Goal: Task Accomplishment & Management: Manage account settings

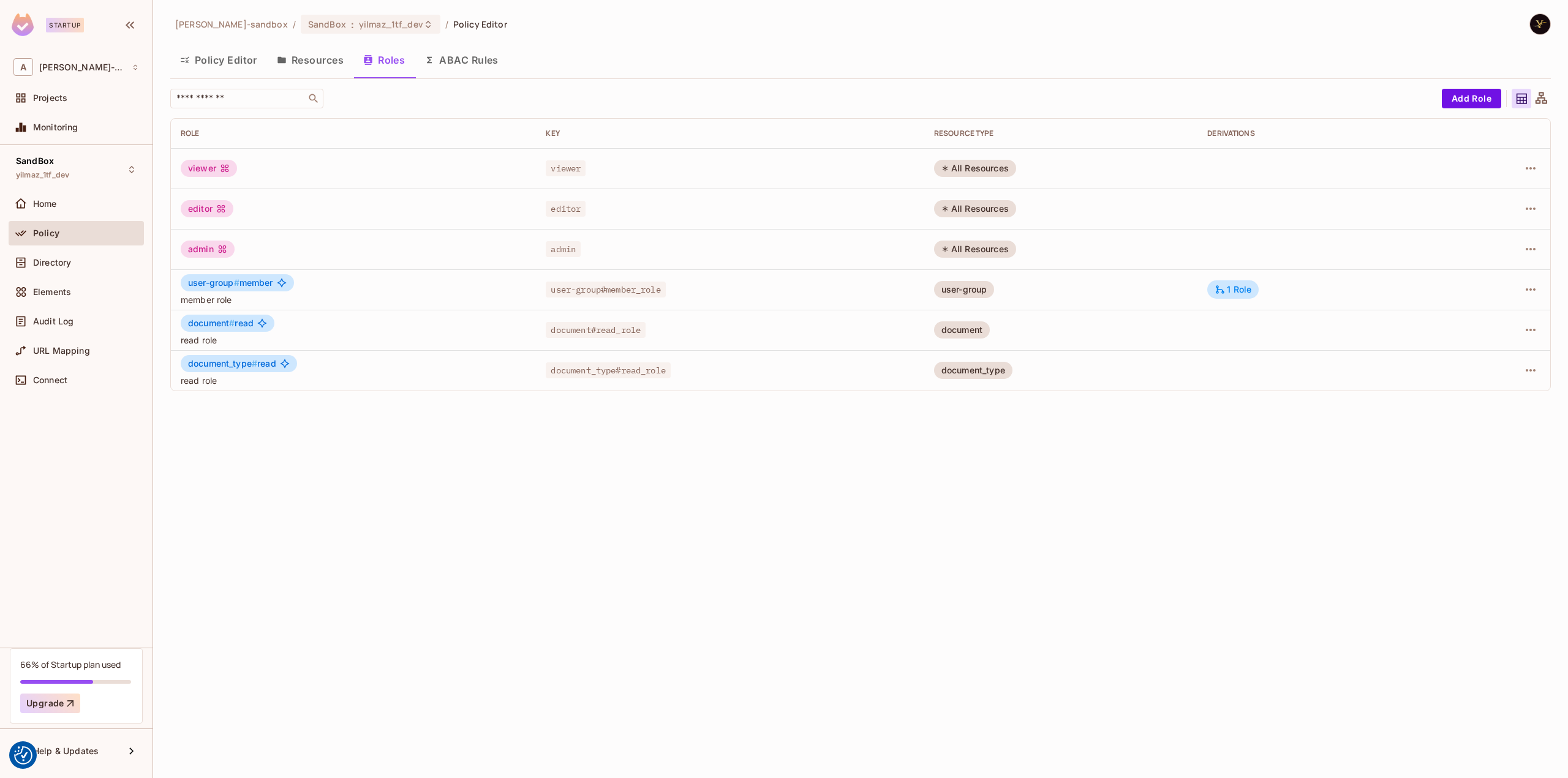
click at [321, 456] on div "alex-trustflight-sandbox / SandBox : yilmaz_1tf_dev / Policy Editor Policy Edit…" at bounding box center [860, 389] width 1415 height 778
click at [536, 429] on div "alex-trustflight-sandbox / SandBox : yilmaz_1tf_dev / Policy Editor Policy Edit…" at bounding box center [860, 389] width 1415 height 778
click at [344, 27] on div "SandBox : yilmaz_1tf_dev" at bounding box center [363, 24] width 110 height 12
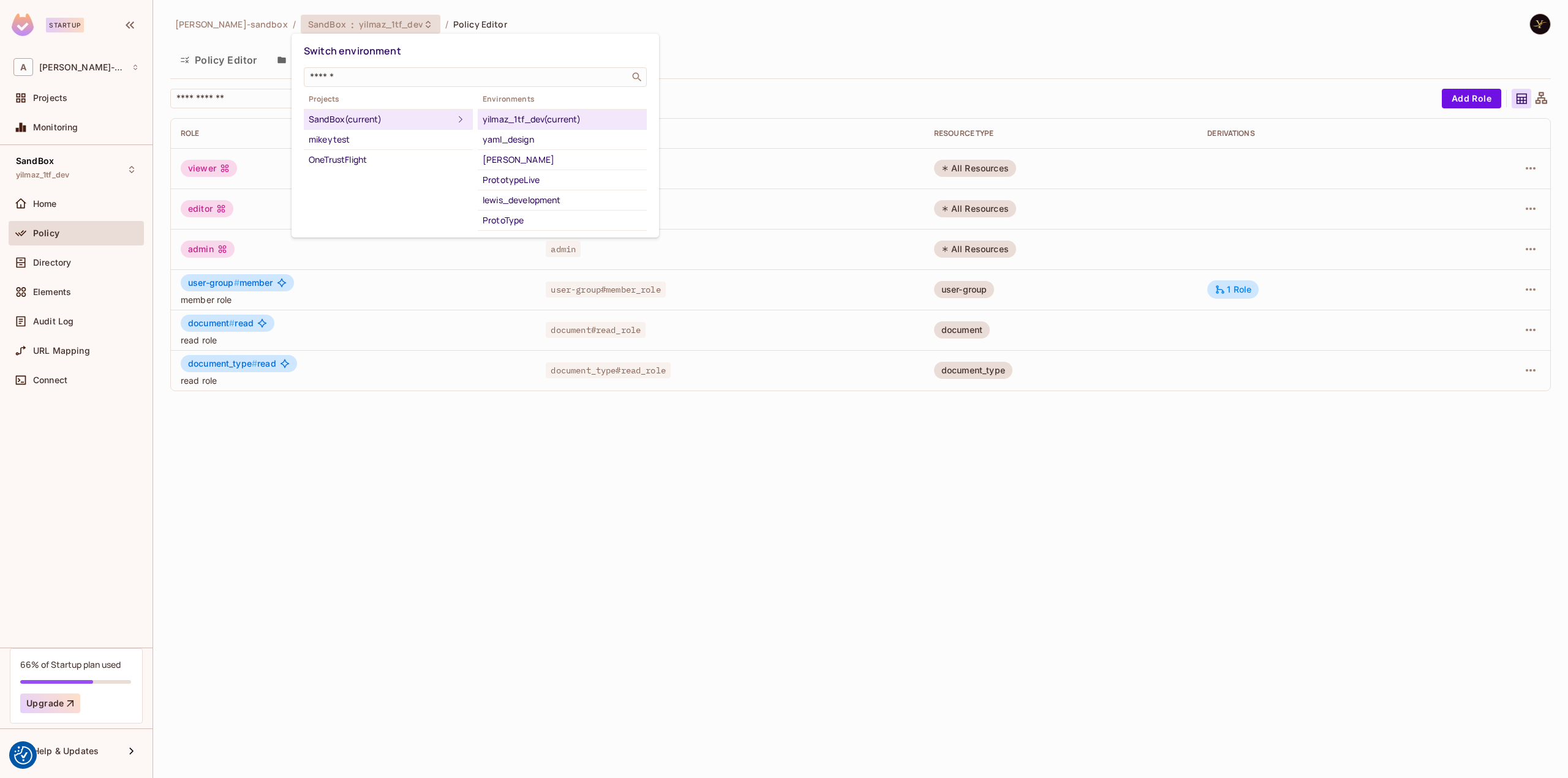
click at [441, 399] on div at bounding box center [784, 389] width 1568 height 778
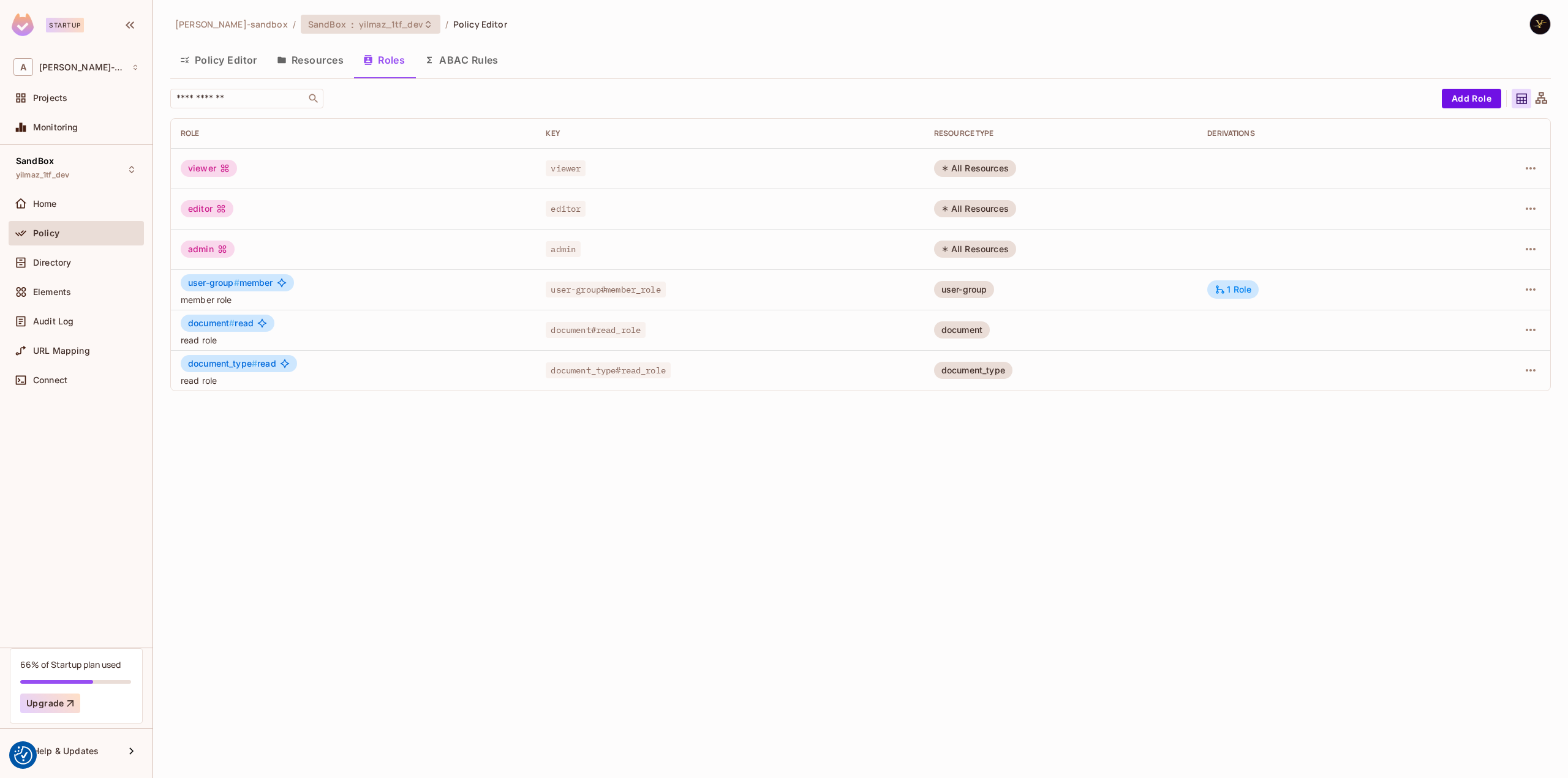
click at [350, 31] on div "SandBox : yilmaz_1tf_dev" at bounding box center [370, 24] width 139 height 19
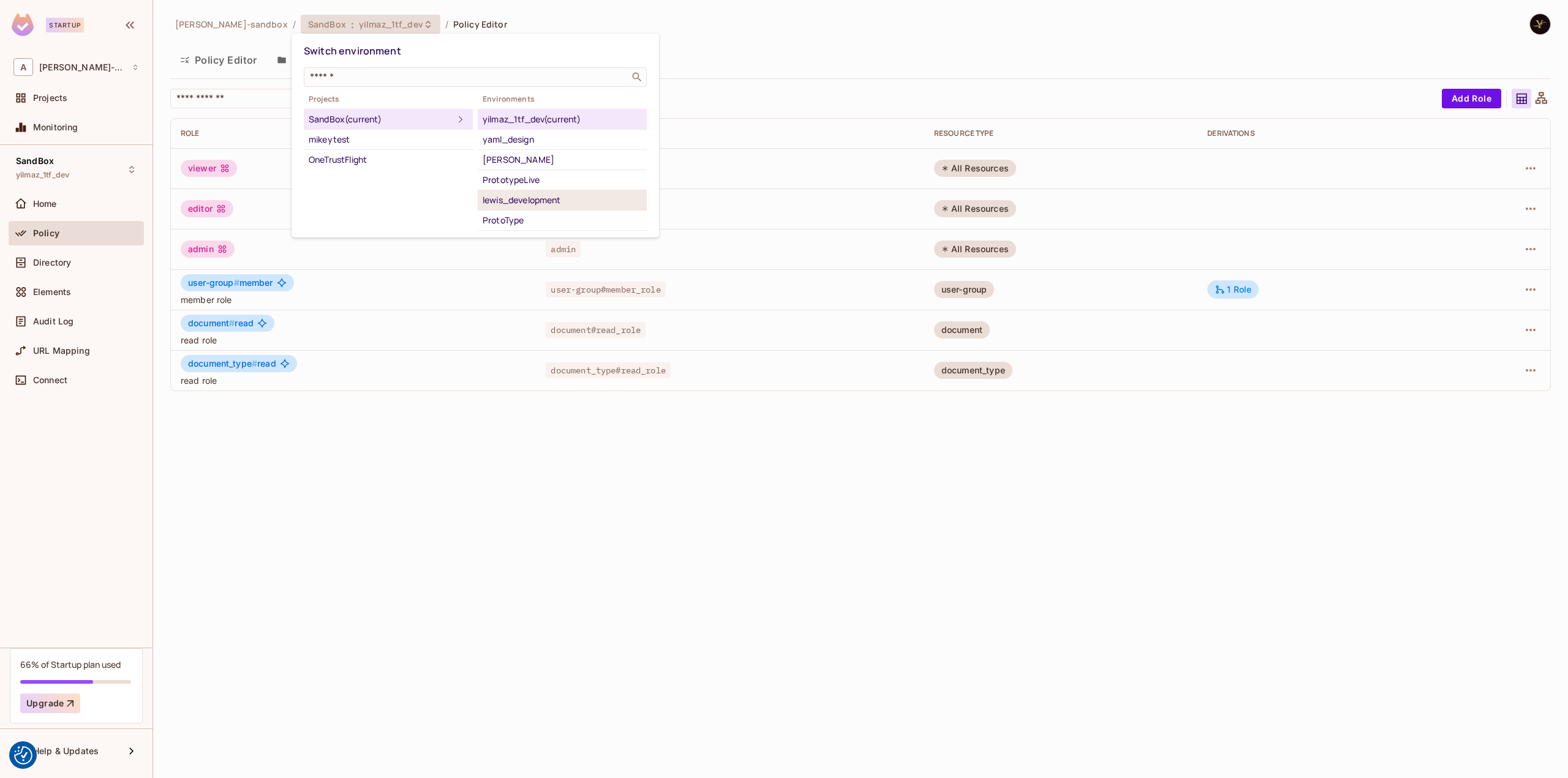
click at [546, 200] on div "lewis_development" at bounding box center [561, 200] width 159 height 15
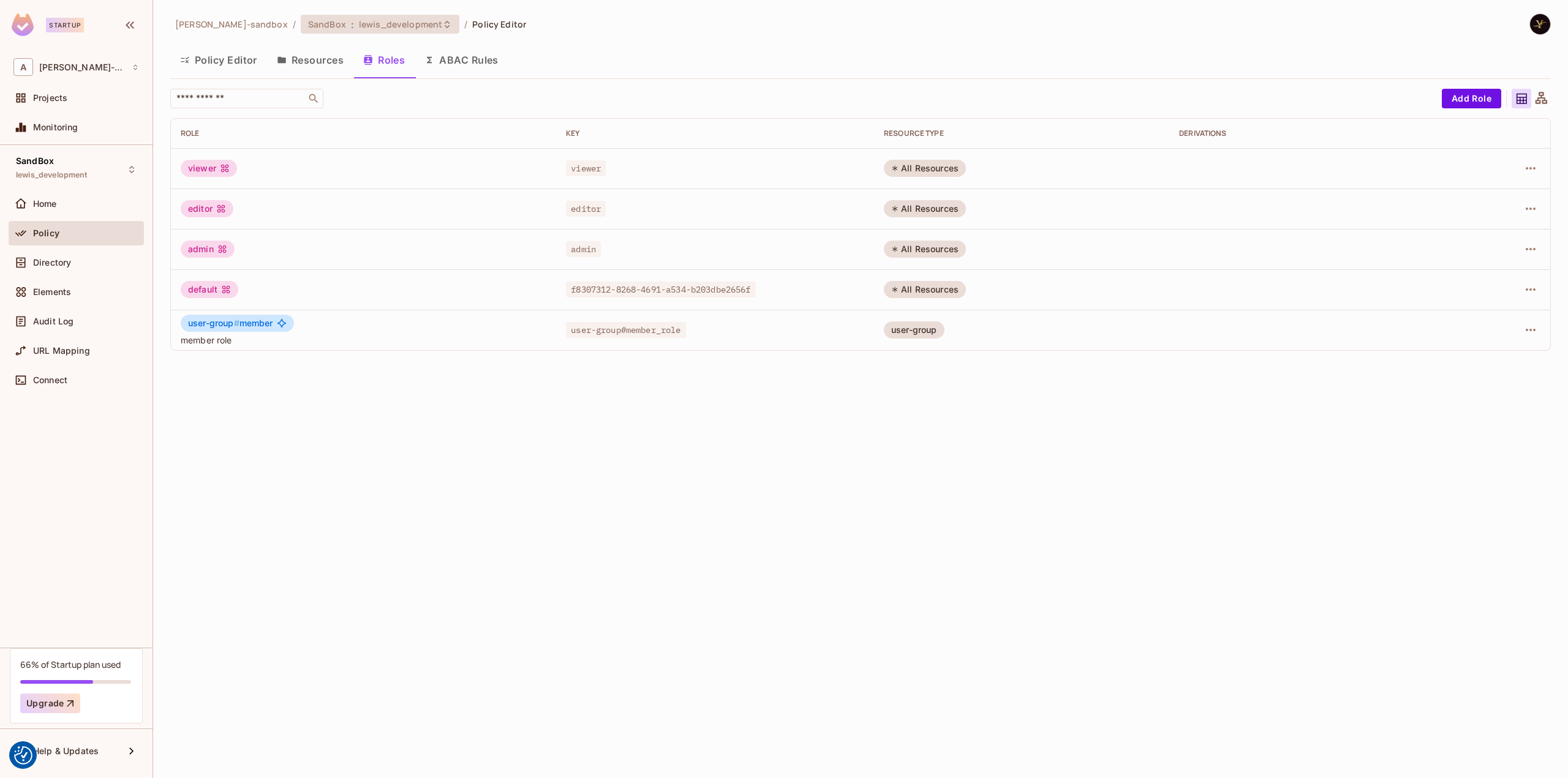
click at [420, 19] on span "lewis_development" at bounding box center [400, 24] width 84 height 12
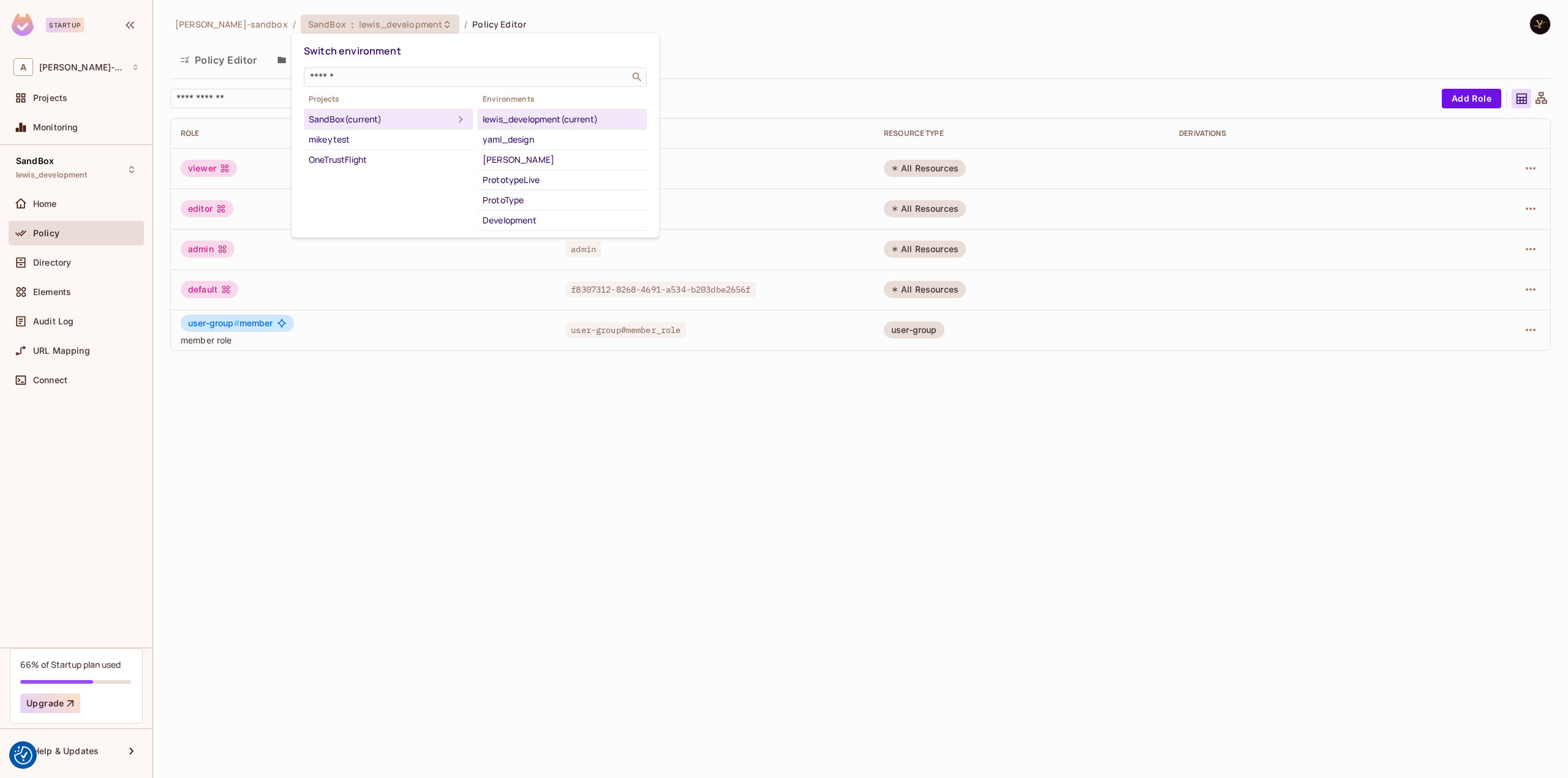
click at [79, 96] on div at bounding box center [784, 389] width 1568 height 778
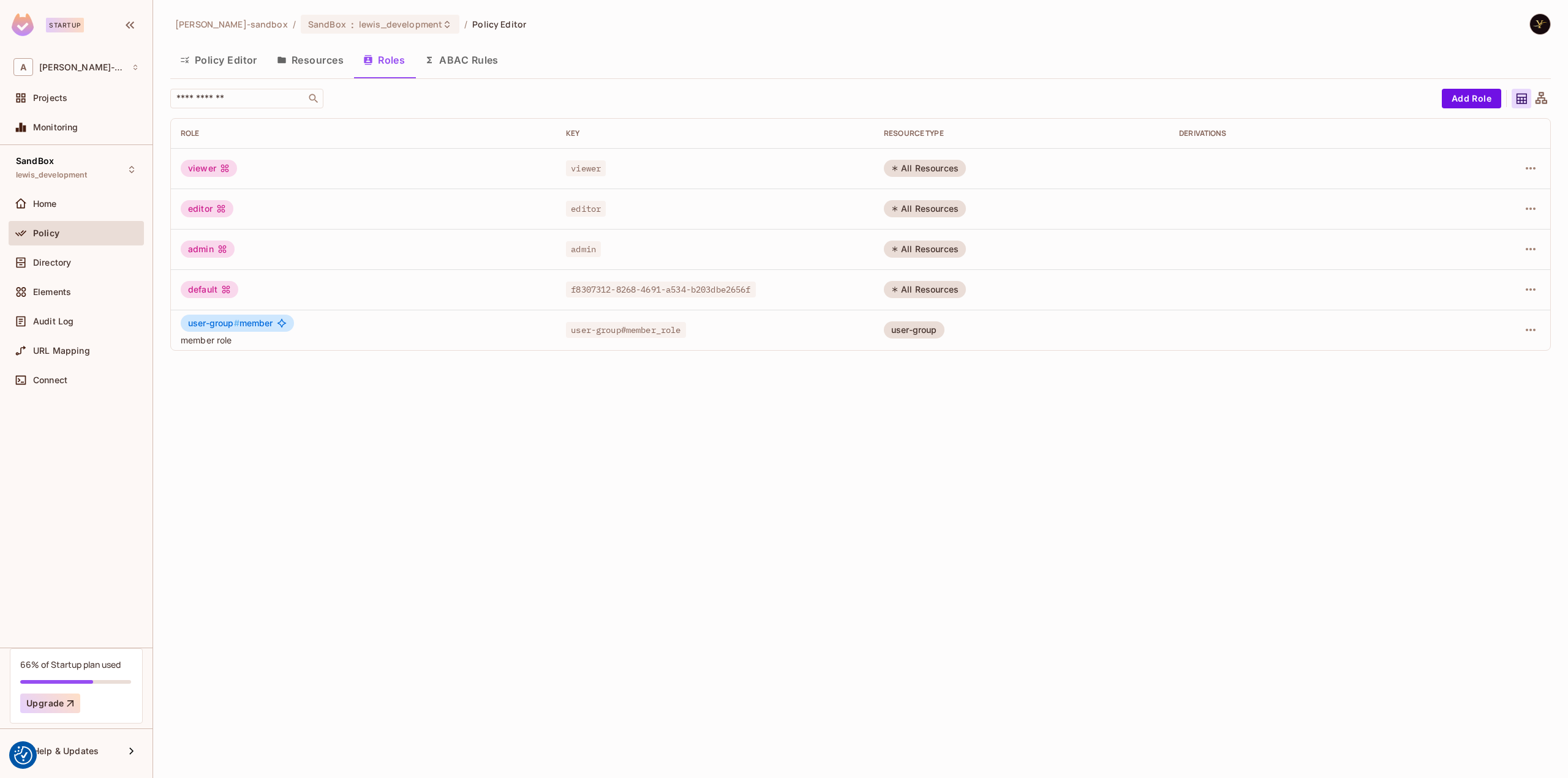
click at [66, 98] on span "Projects" at bounding box center [50, 97] width 34 height 9
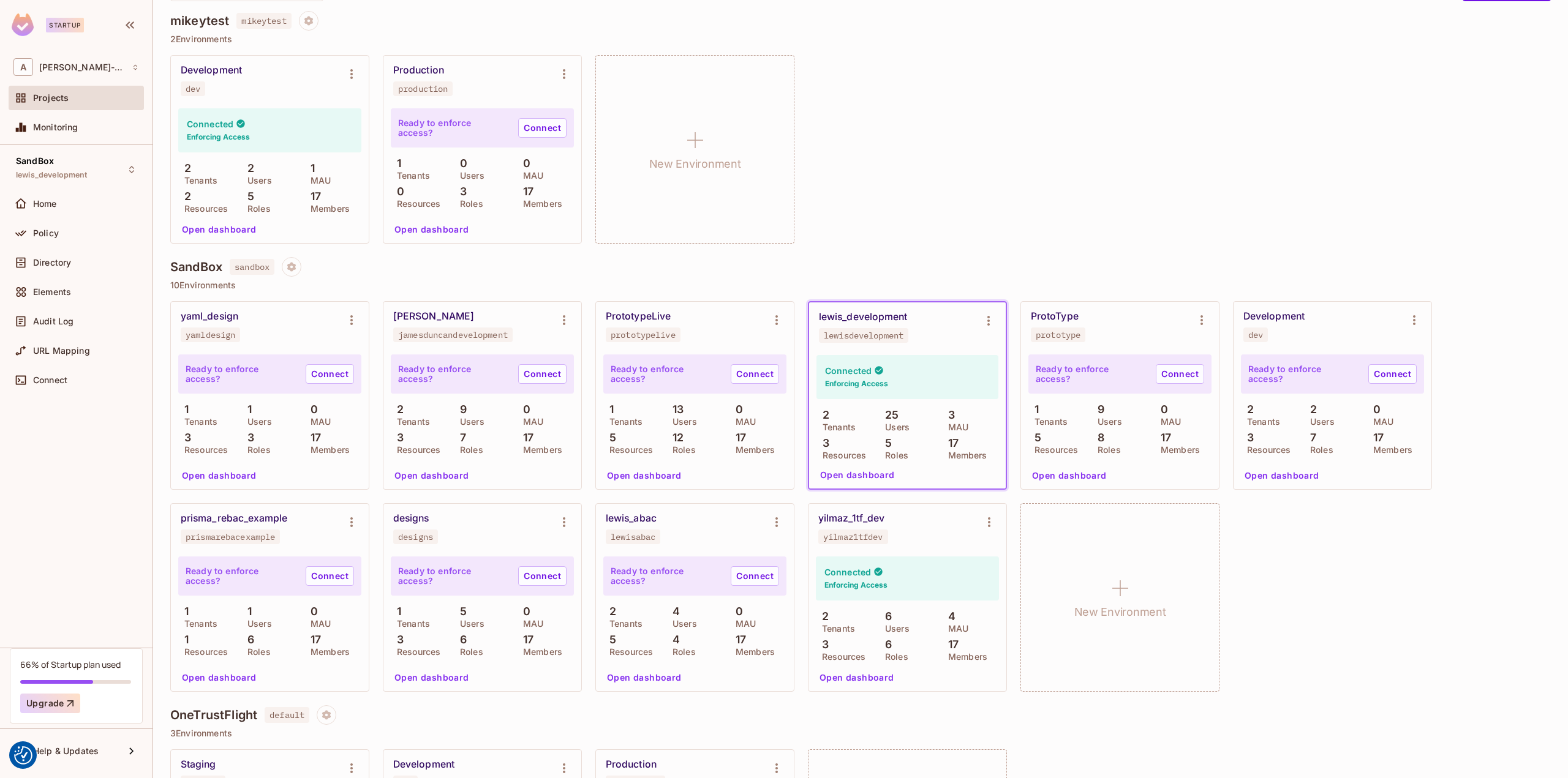
scroll to position [122, 0]
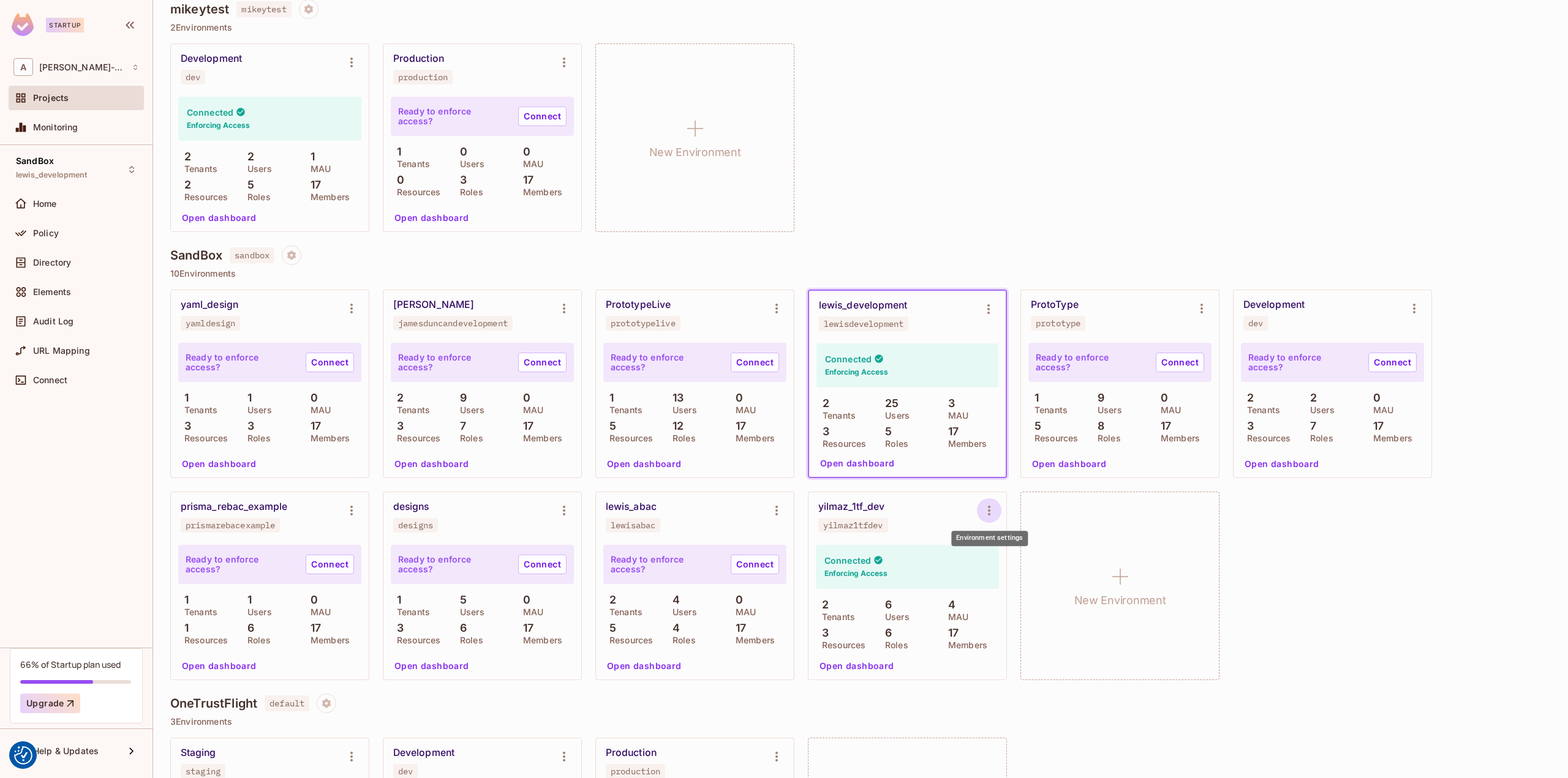
click at [985, 508] on icon "Environment settings" at bounding box center [989, 510] width 15 height 15
click at [1053, 564] on div "Copy API Key" at bounding box center [1051, 560] width 57 height 12
click at [1008, 213] on div "Development dev Connected Enforcing Access 2 Tenants 2 Users 1 MAU 2 Resources …" at bounding box center [860, 137] width 1380 height 188
click at [843, 663] on button "Open dashboard" at bounding box center [857, 665] width 84 height 20
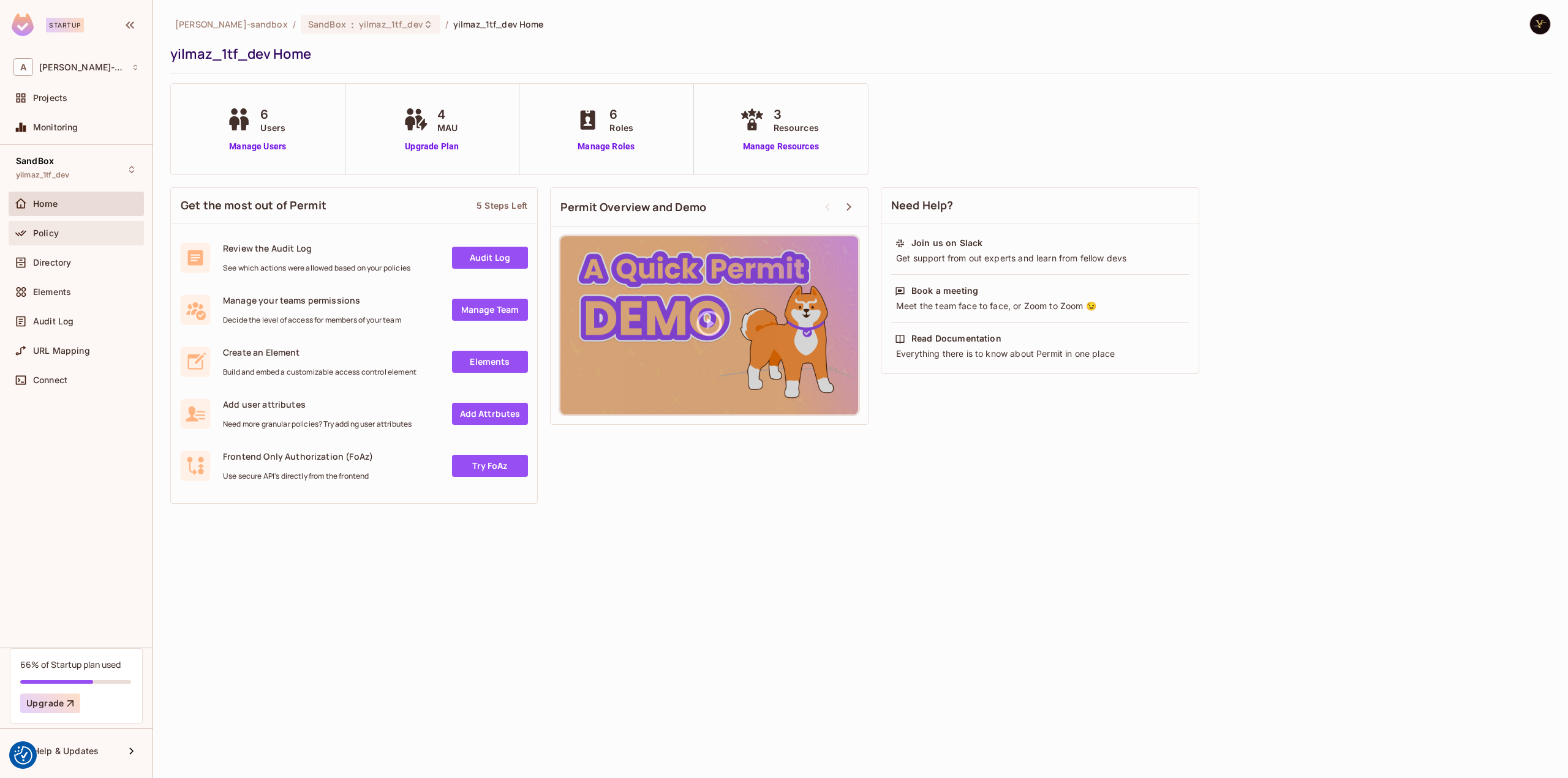
click at [43, 232] on span "Policy" at bounding box center [46, 232] width 26 height 9
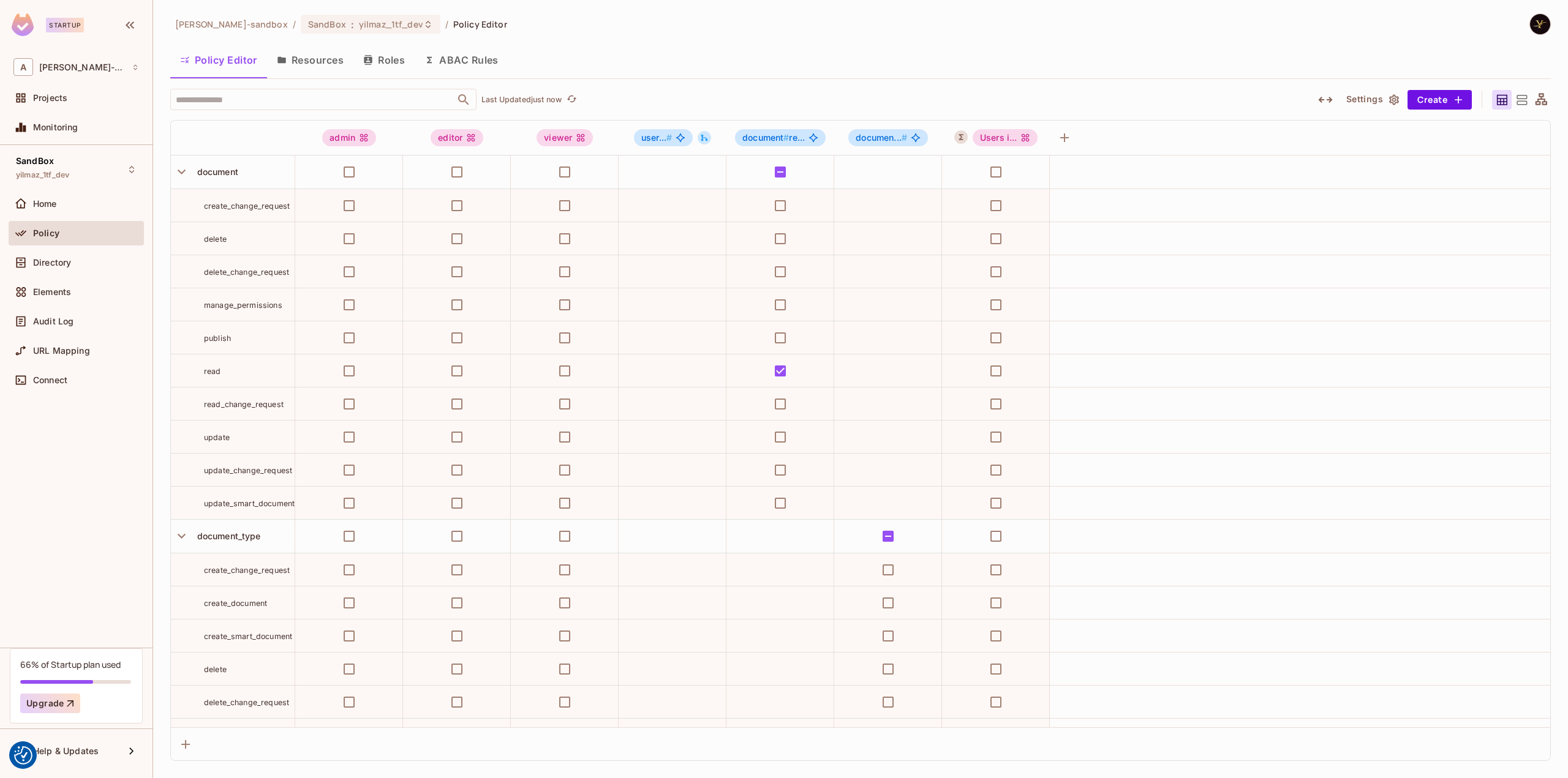
click at [474, 57] on button "ABAC Rules" at bounding box center [461, 60] width 94 height 31
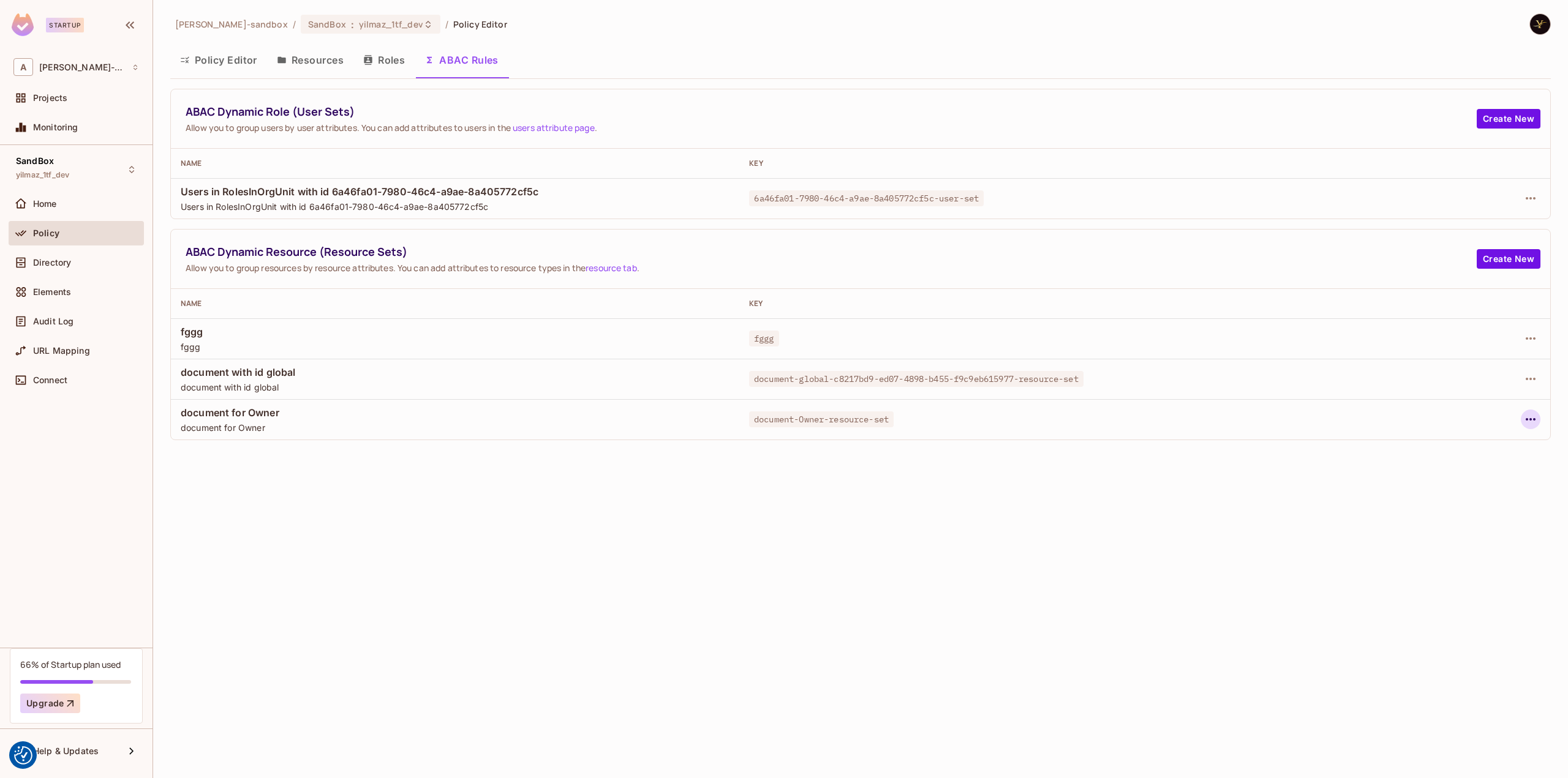
click at [1528, 415] on icon "button" at bounding box center [1530, 419] width 15 height 15
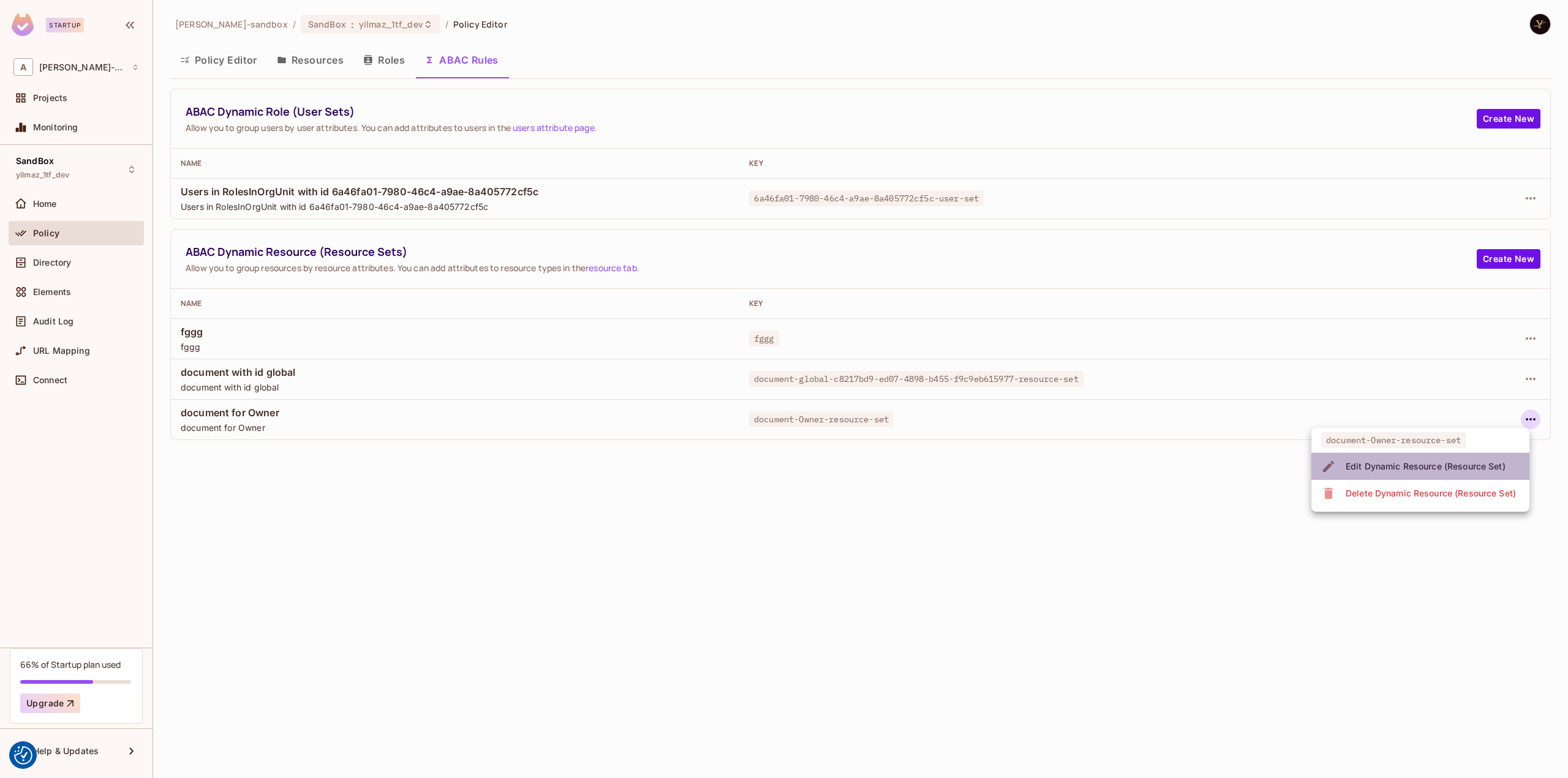
click at [1413, 466] on div "Edit Dynamic Resource (Resource Set)" at bounding box center [1425, 466] width 160 height 12
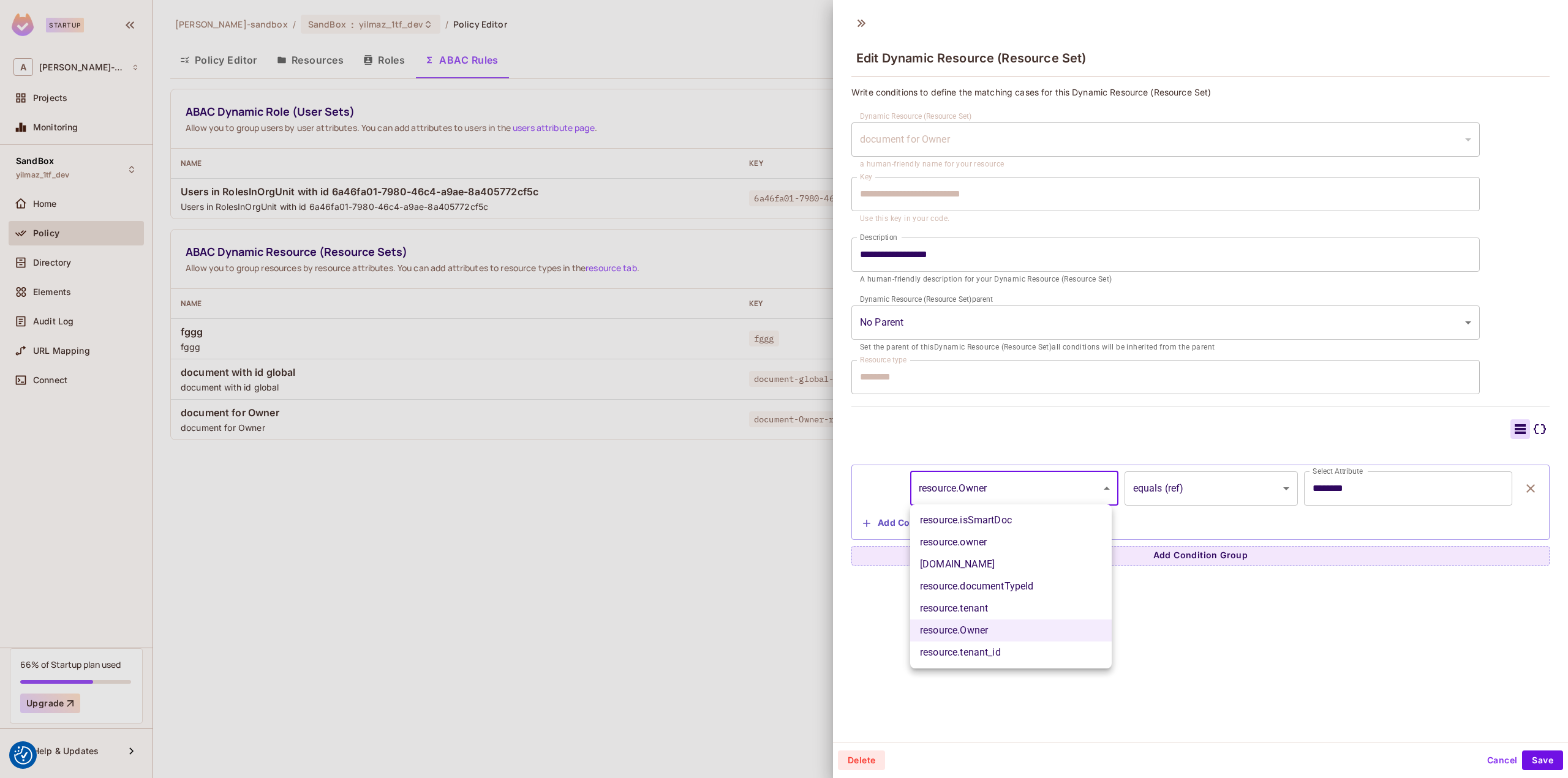
click at [1050, 488] on body "We use cookies to enhance your browsing experience, serve personalized ads or c…" at bounding box center [784, 389] width 1568 height 778
click at [1050, 488] on div at bounding box center [784, 389] width 1568 height 778
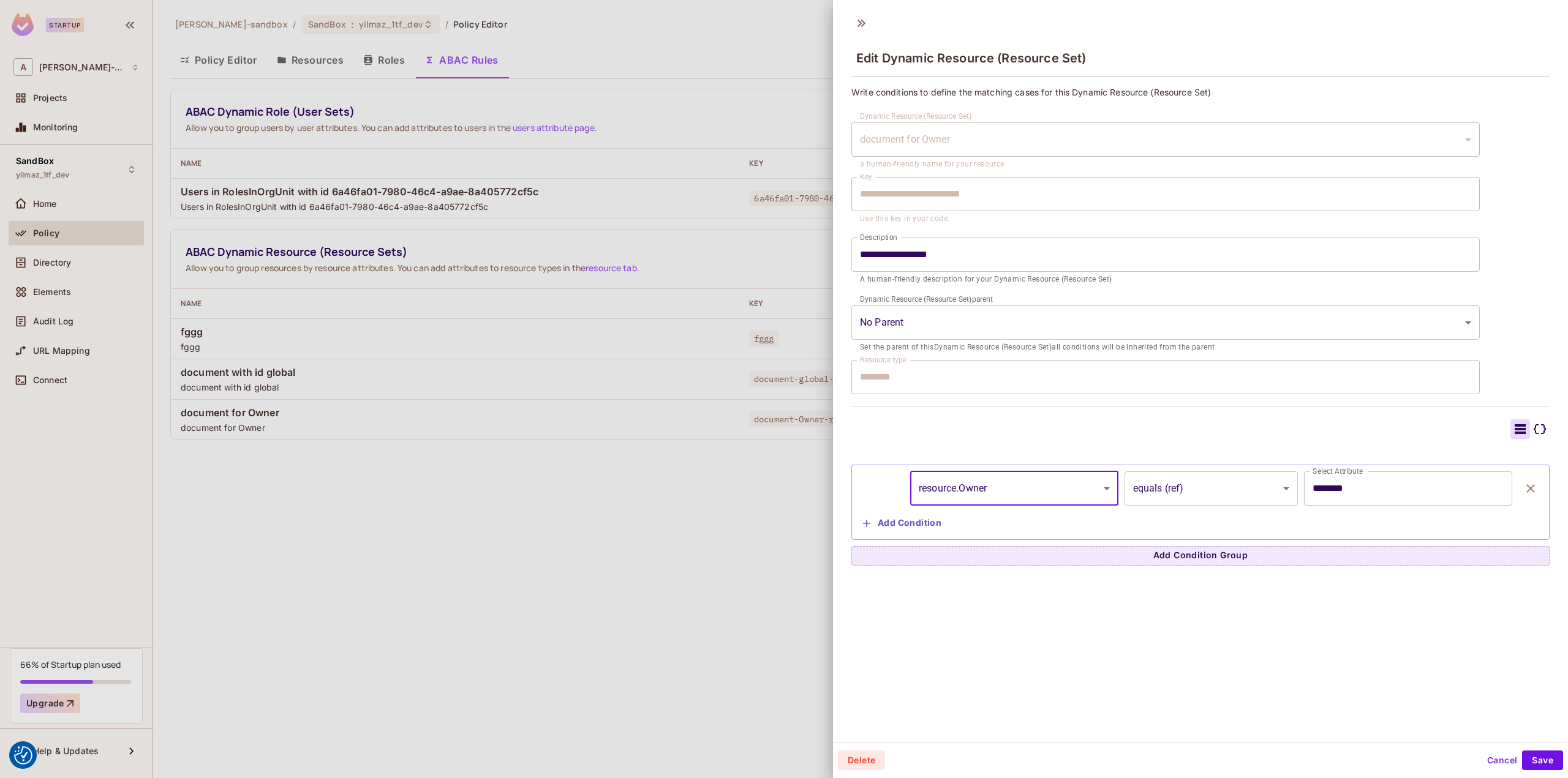
click at [1496, 760] on button "Cancel" at bounding box center [1502, 760] width 40 height 20
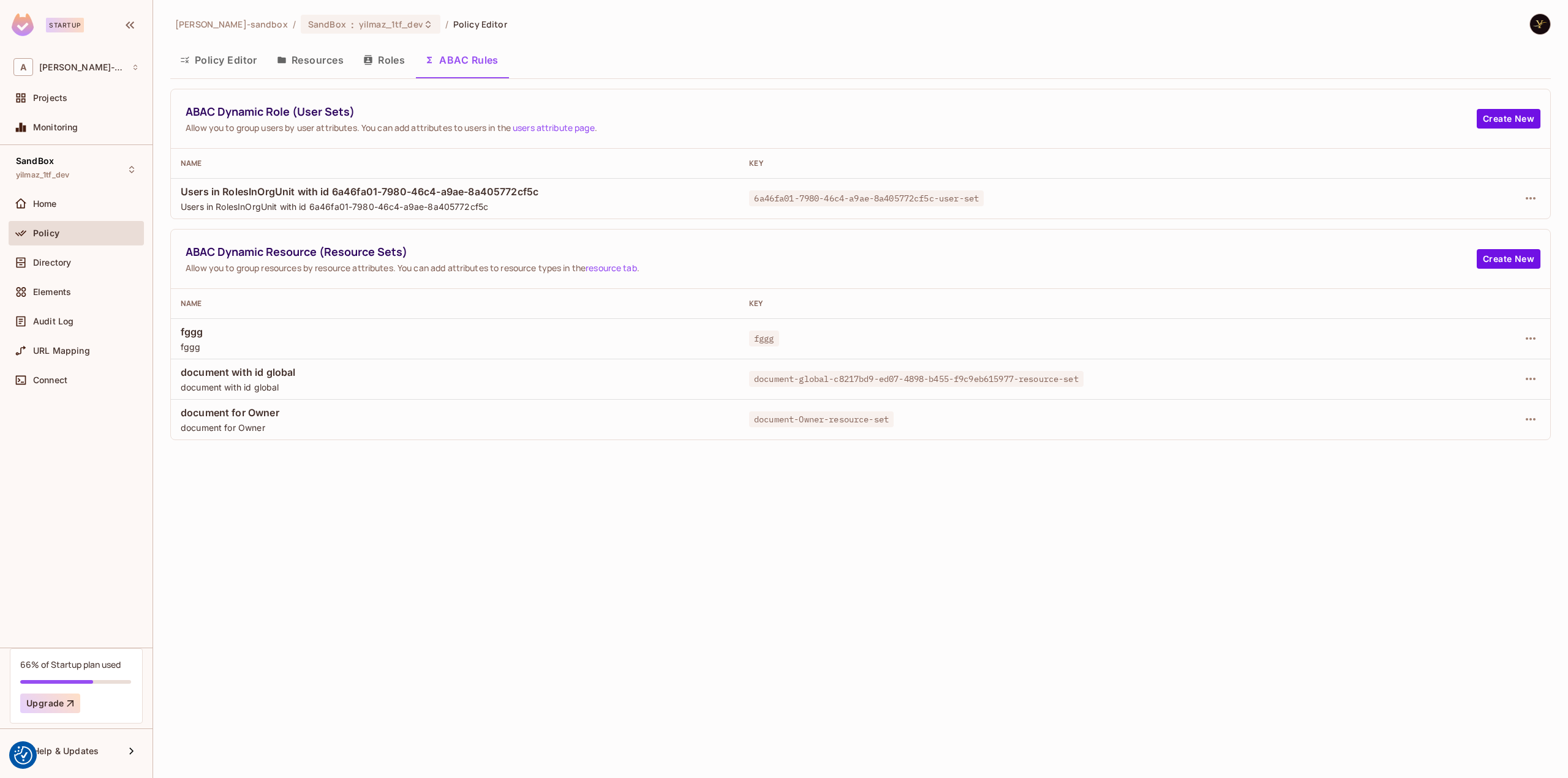
click at [249, 67] on button "Policy Editor" at bounding box center [219, 60] width 96 height 31
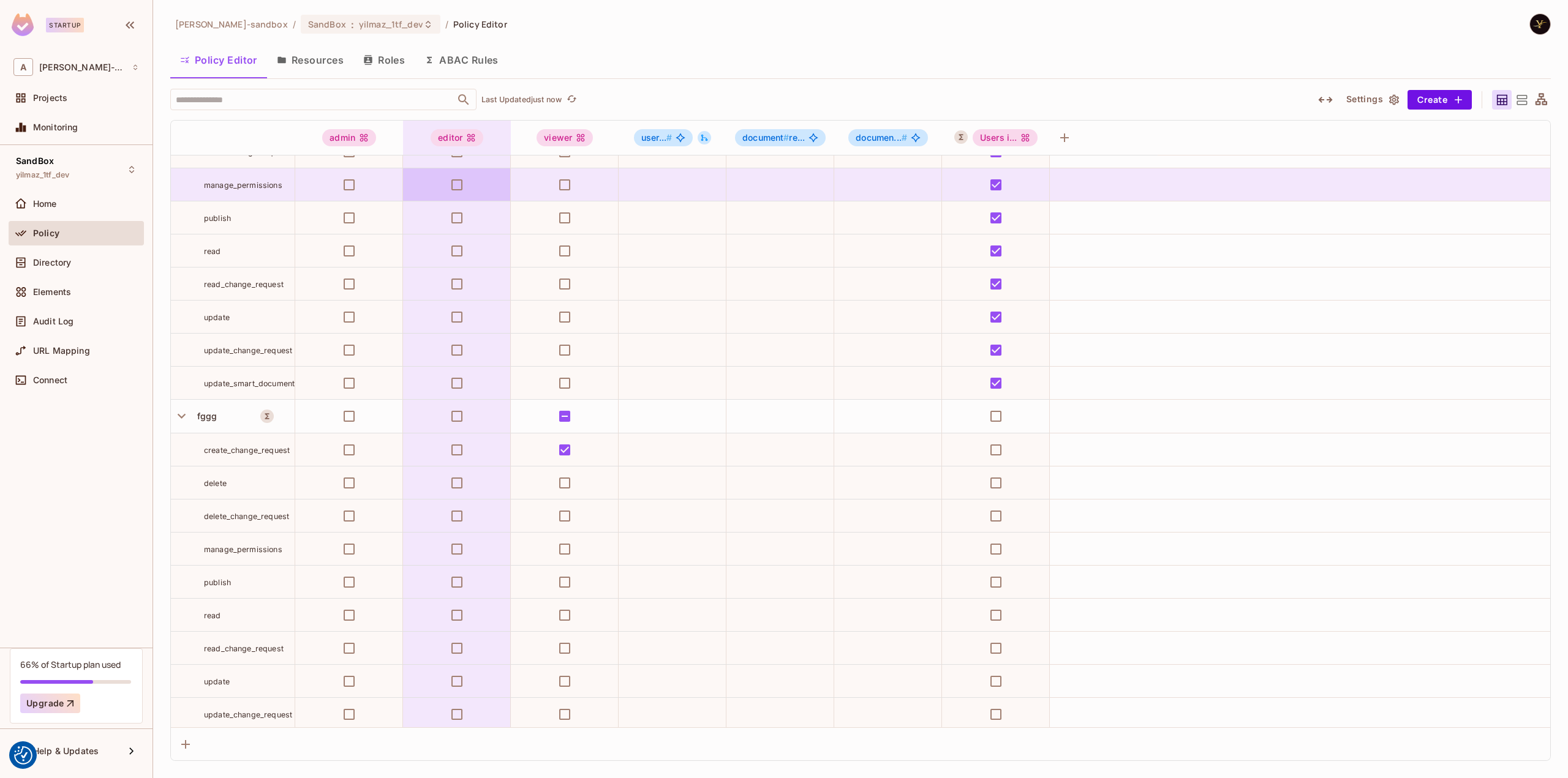
scroll to position [1347, 0]
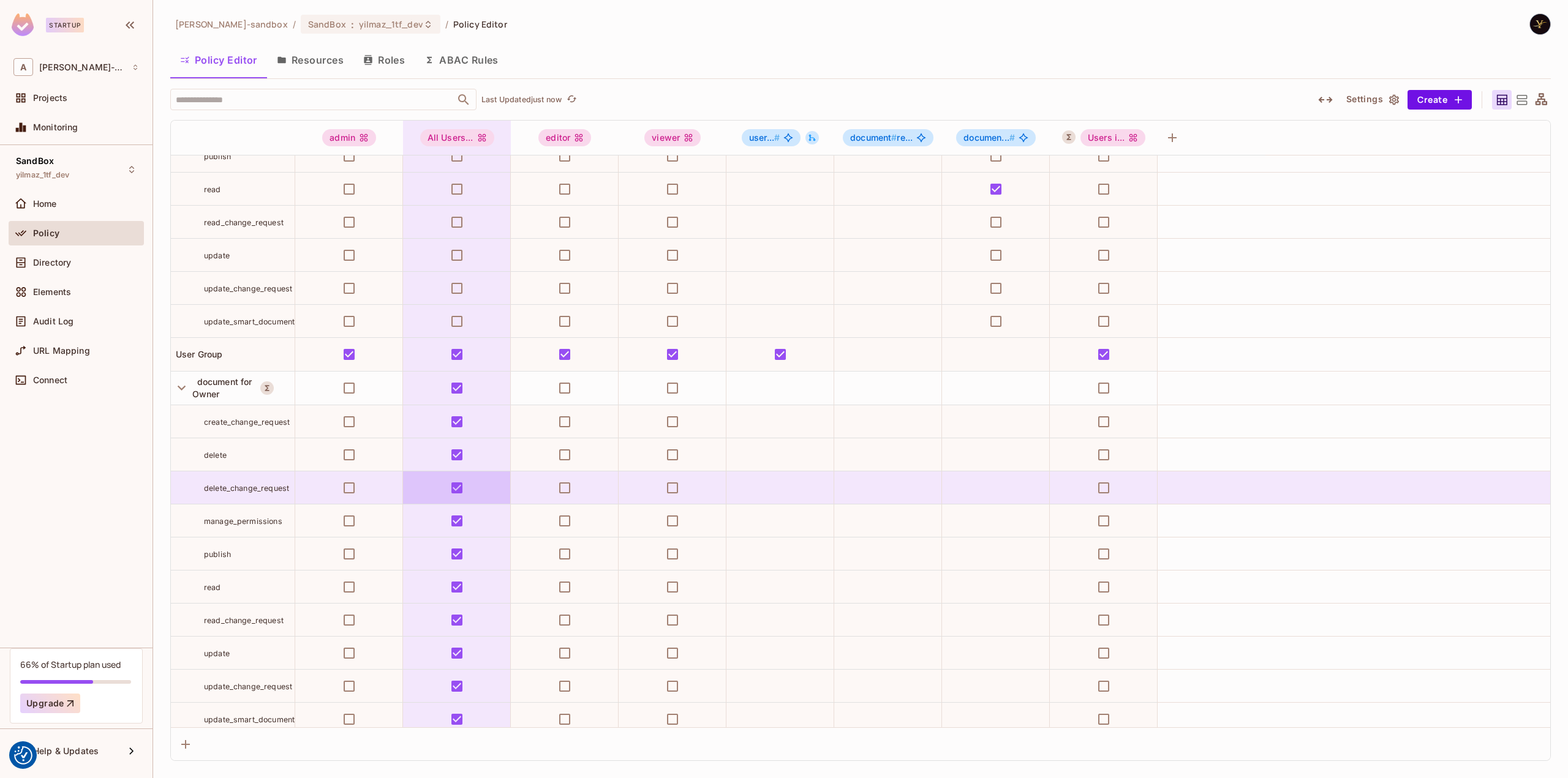
scroll to position [673, 0]
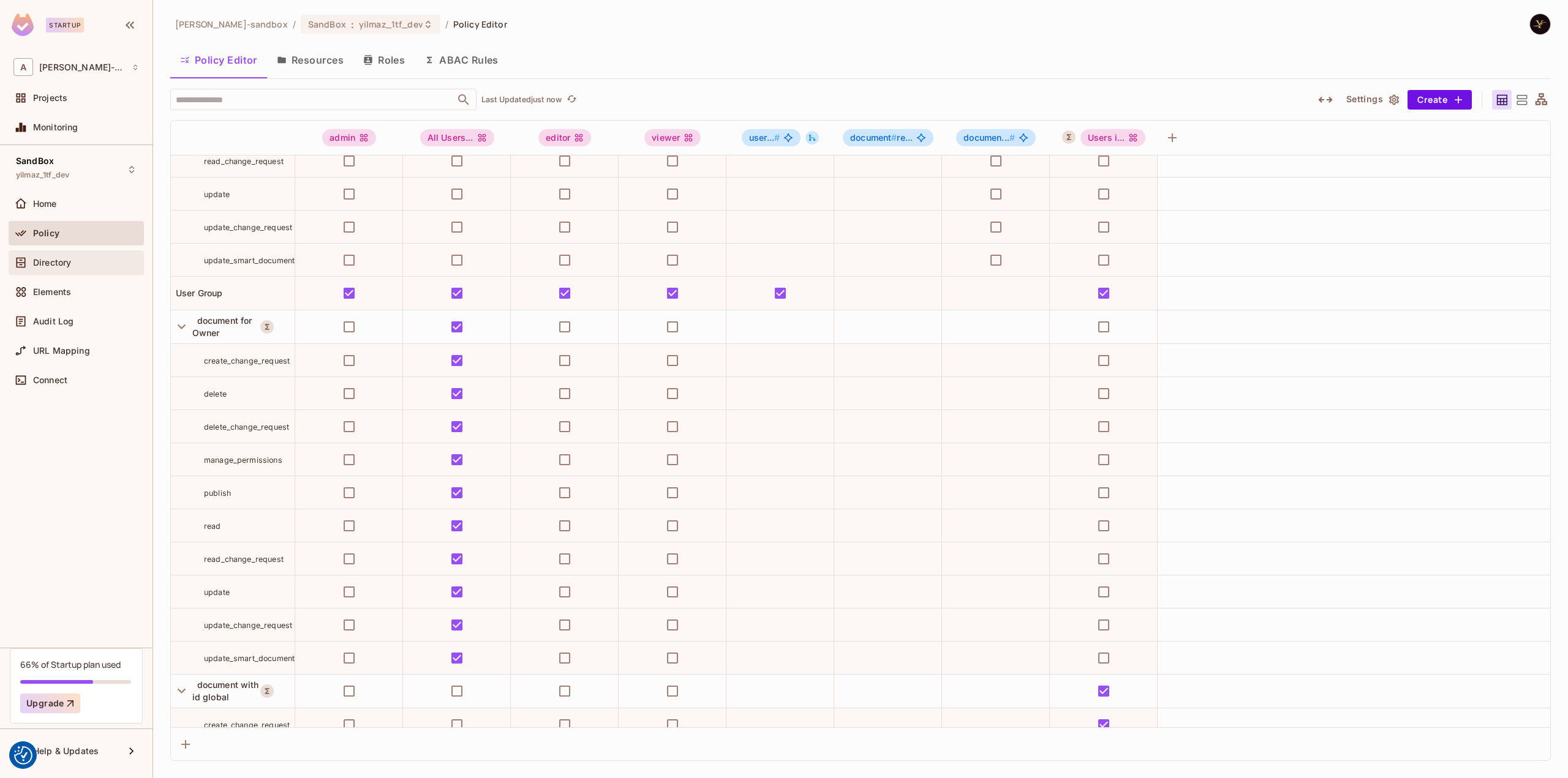
click at [90, 264] on div "Directory" at bounding box center [85, 262] width 106 height 9
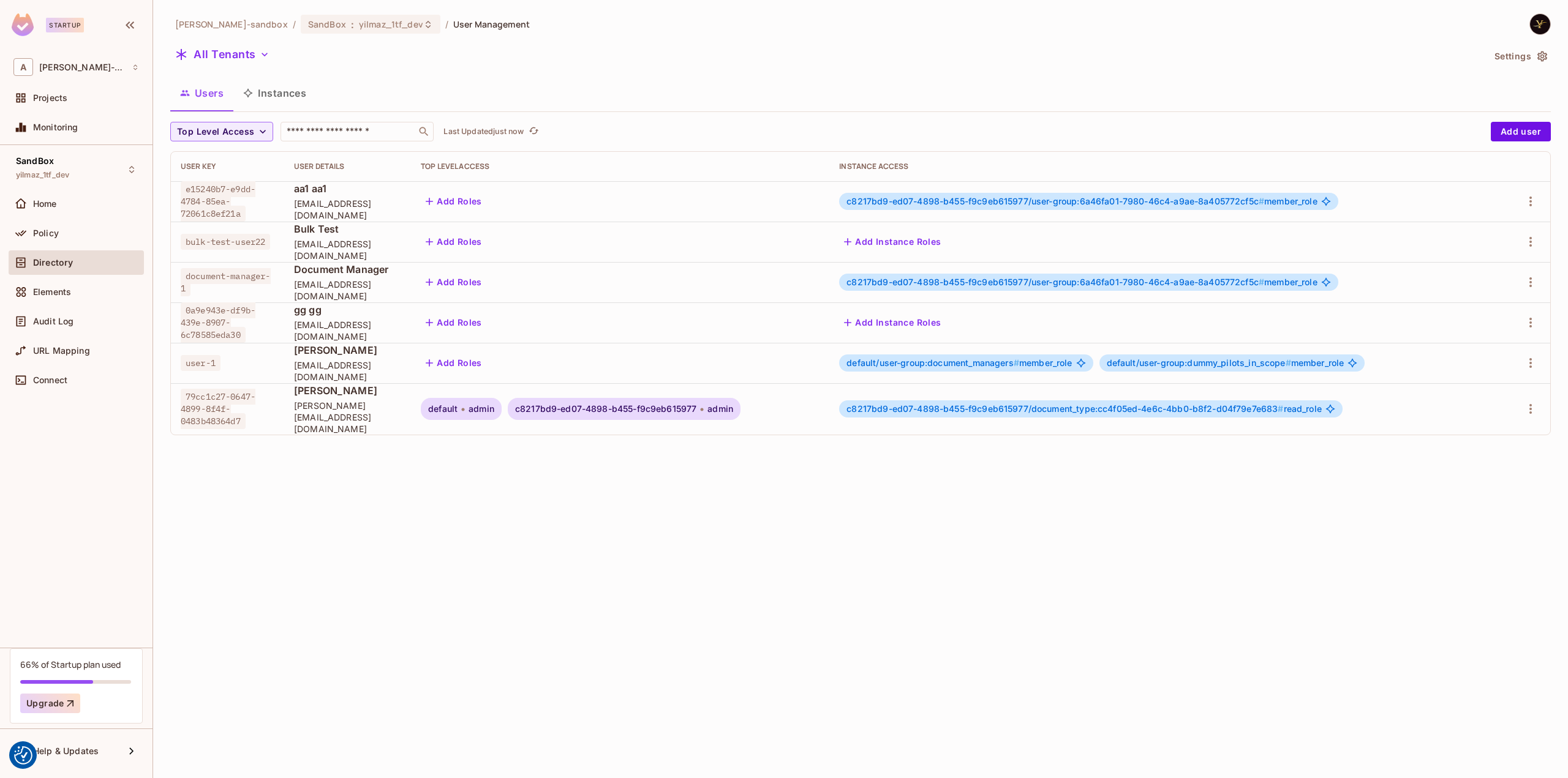
click at [487, 198] on button "Add Roles" at bounding box center [454, 201] width 66 height 20
